Goal: Task Accomplishment & Management: Use online tool/utility

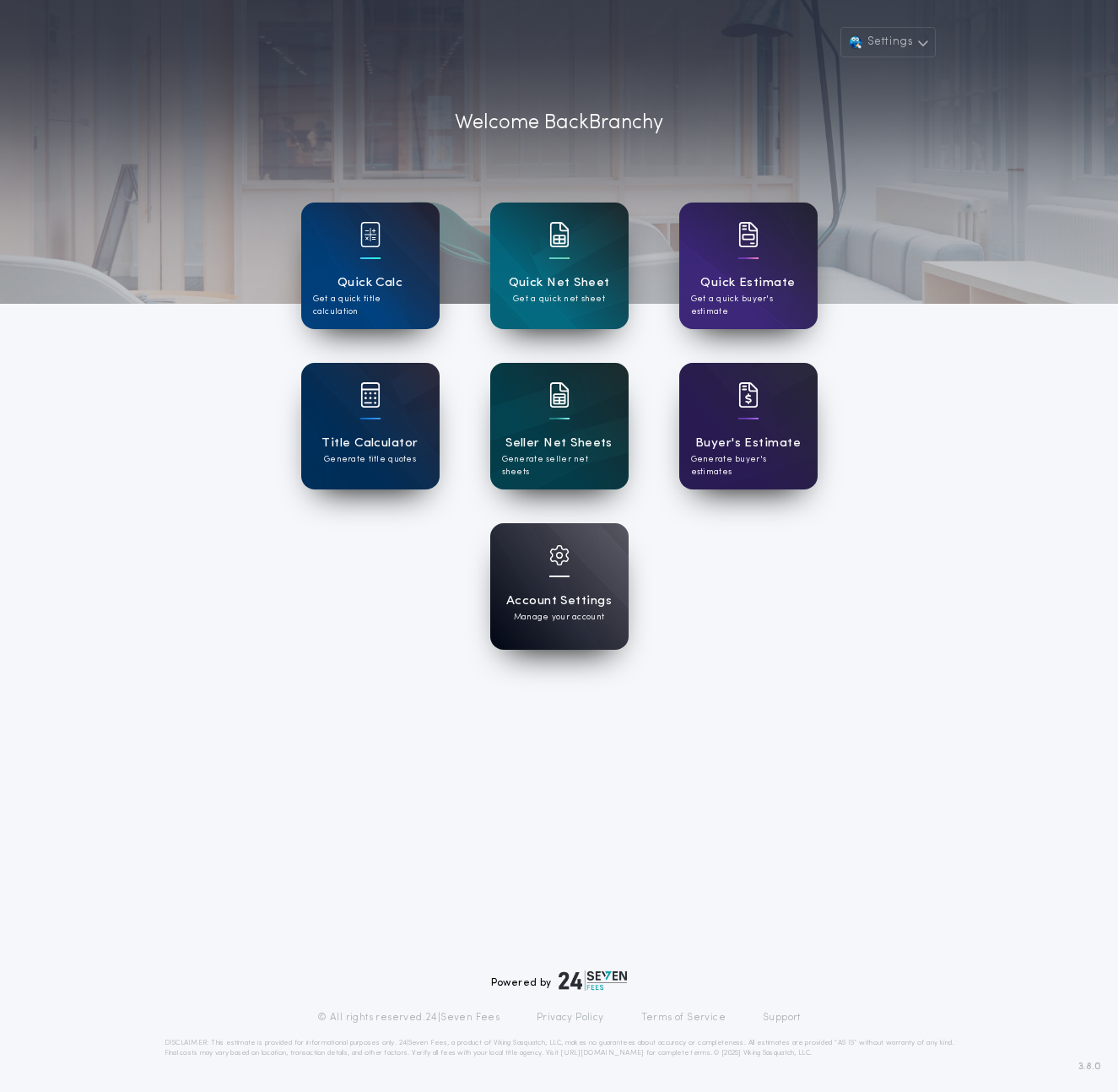
click at [562, 364] on div "Seller Net Sheets Generate seller net sheets" at bounding box center [559, 426] width 138 height 126
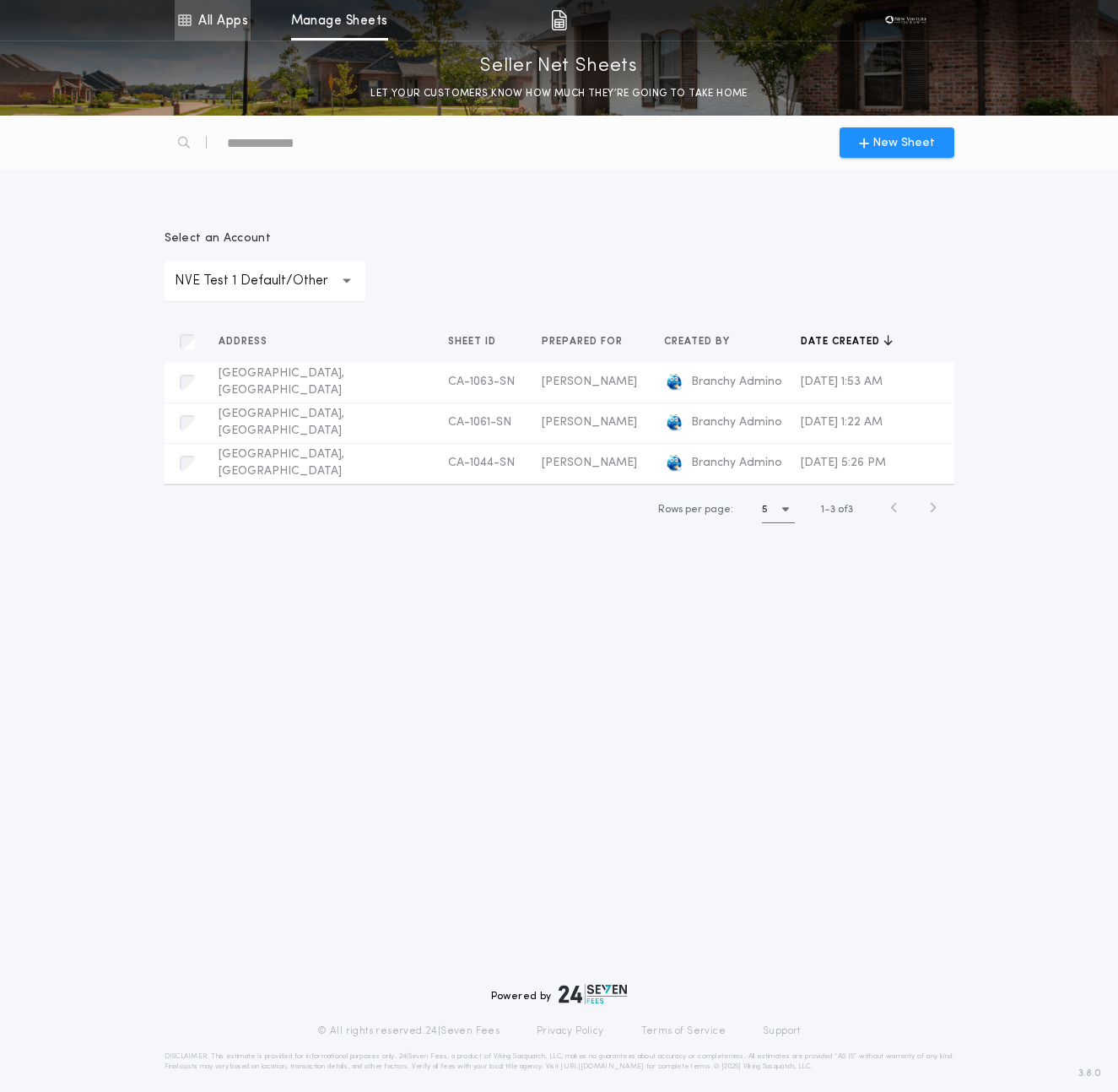
click at [236, 14] on link "All Apps" at bounding box center [213, 20] width 76 height 41
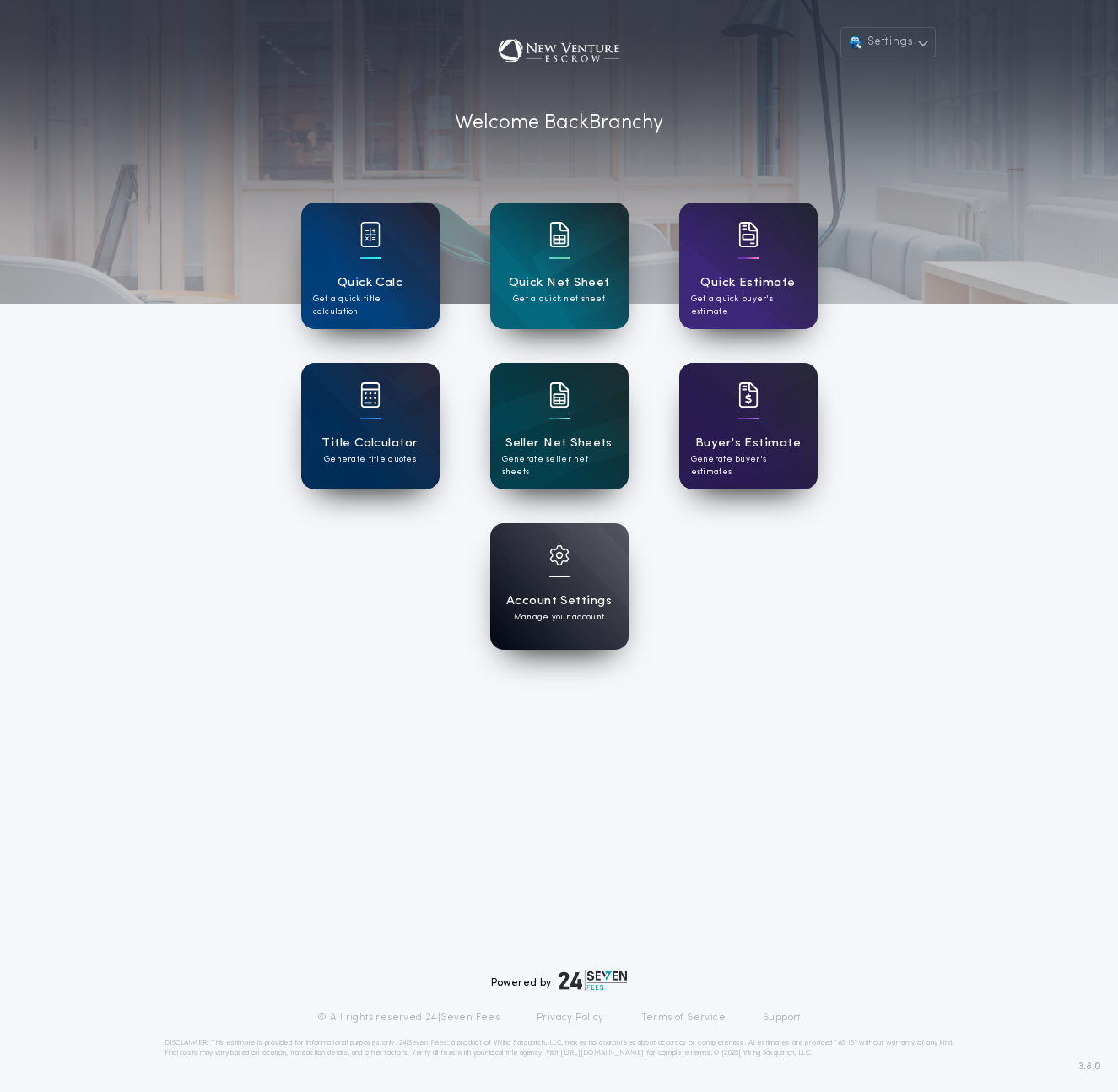
click at [521, 423] on div "Seller Net Sheets Generate seller net sheets" at bounding box center [559, 426] width 138 height 126
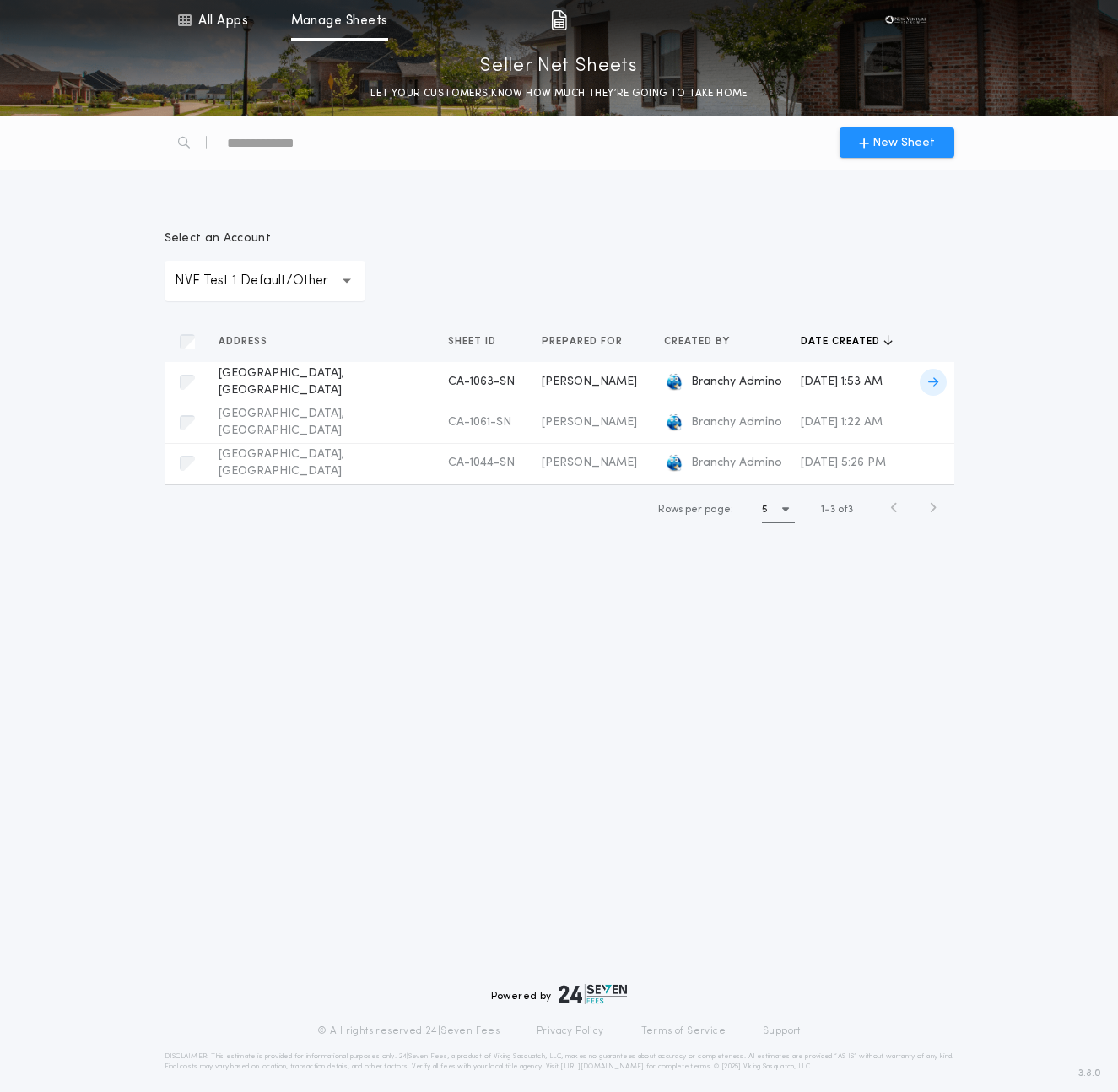
click at [651, 371] on td "Branchy Admino" at bounding box center [719, 383] width 137 height 41
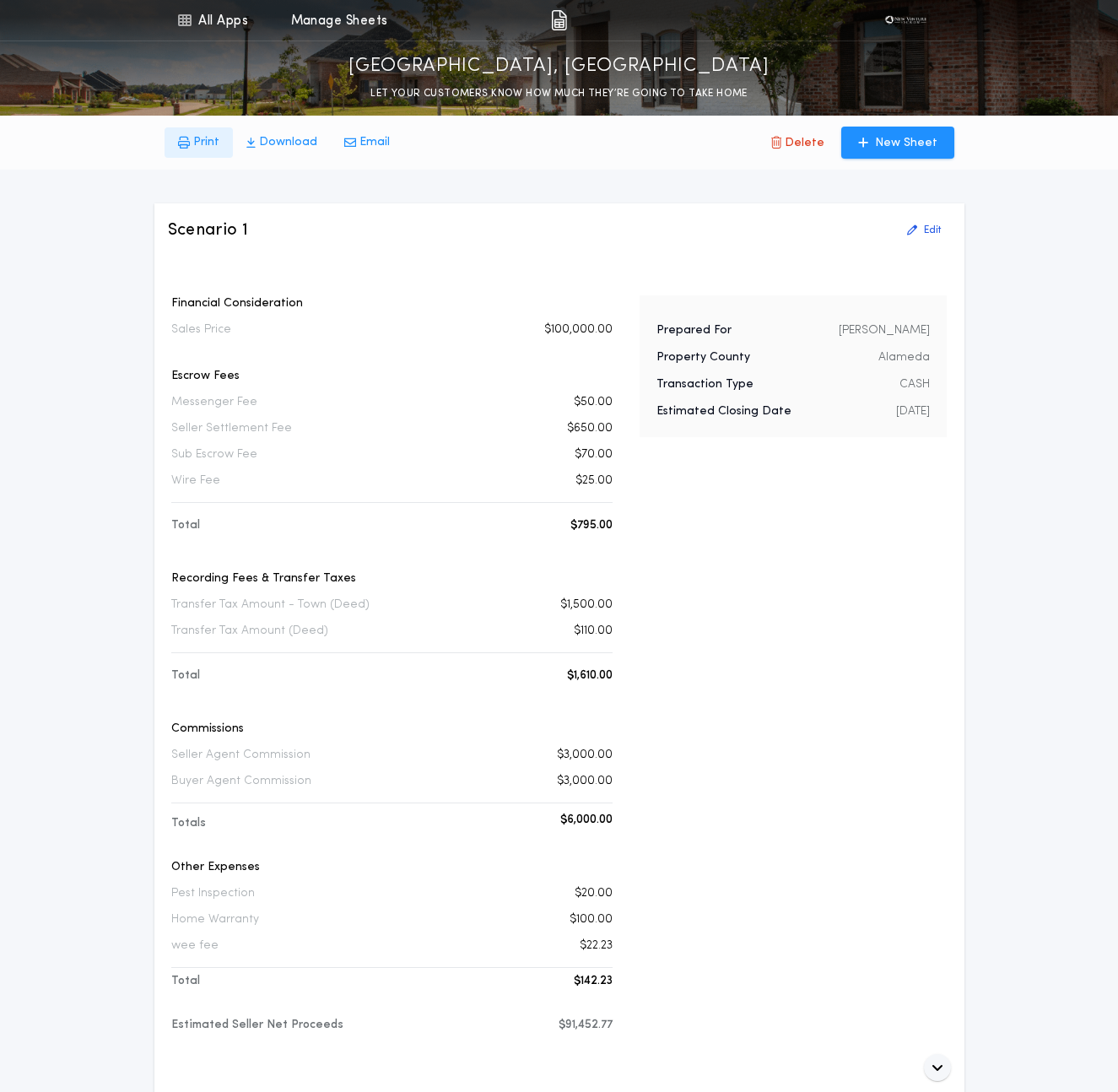
click at [193, 145] on p "Print" at bounding box center [206, 143] width 26 height 17
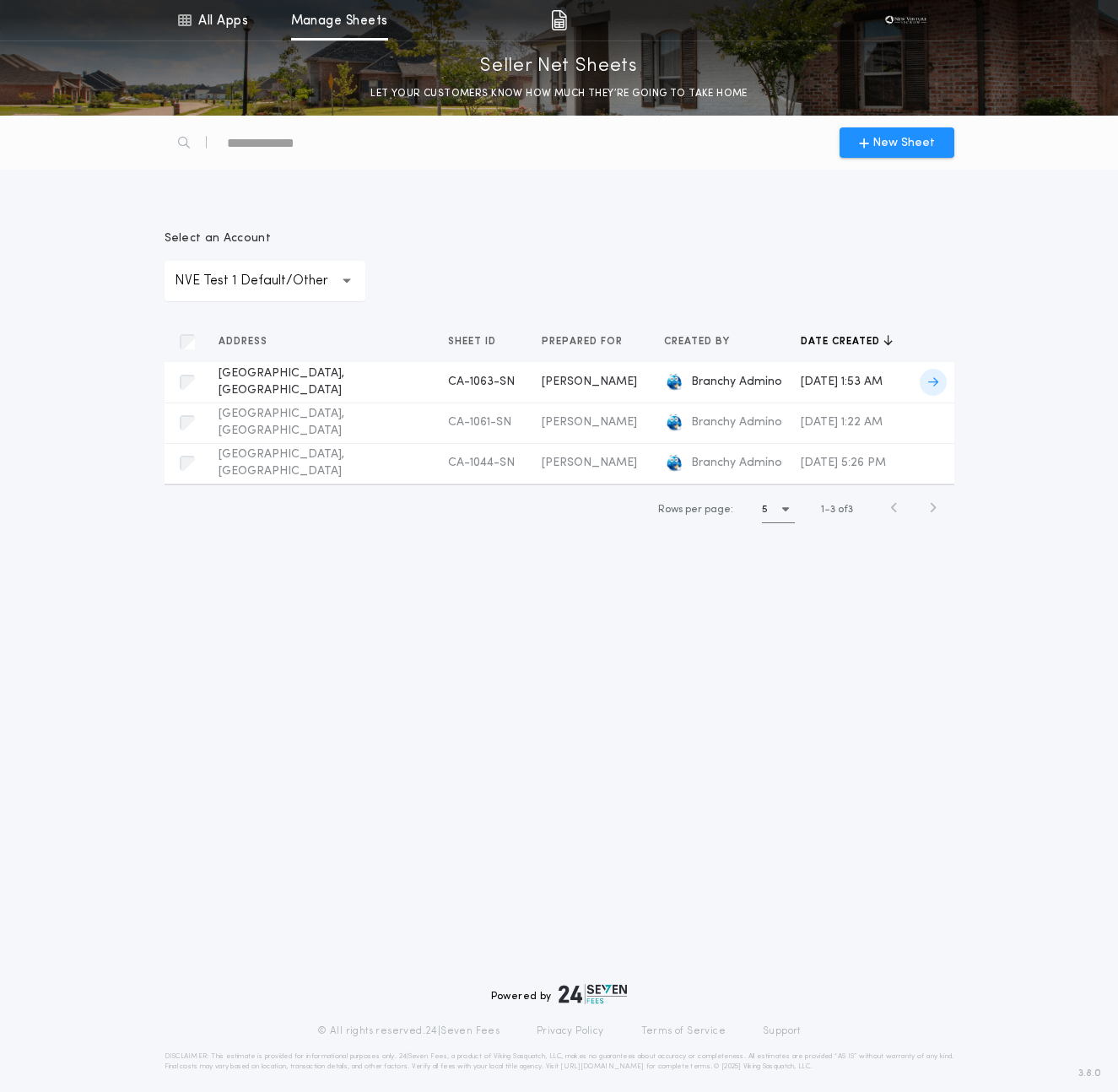
click at [852, 383] on span "[DATE] 1:53 AM" at bounding box center [841, 382] width 81 height 13
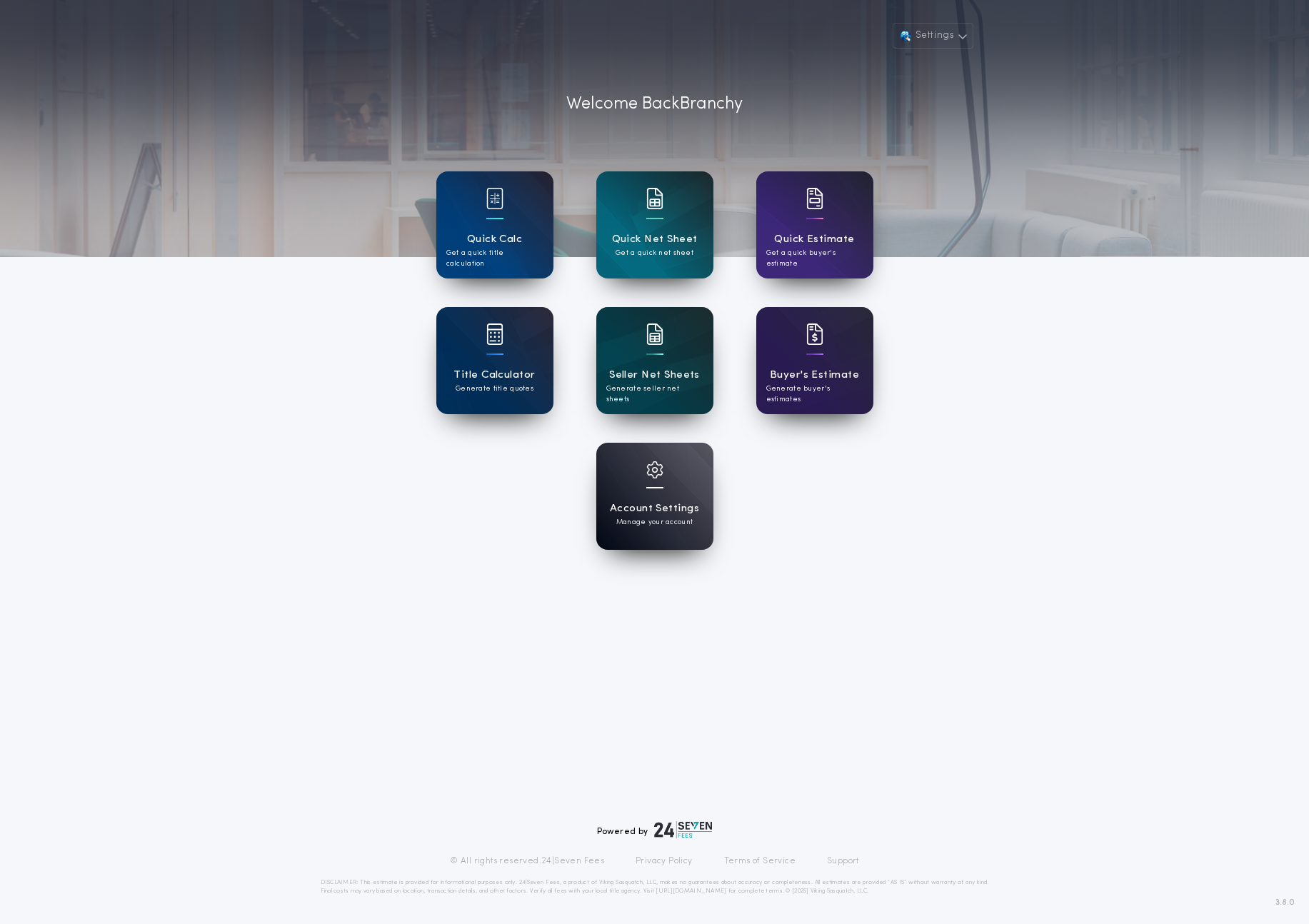
click at [677, 359] on div "Seller Net Sheets Generate seller net sheets" at bounding box center [654, 360] width 117 height 107
